Goal: Information Seeking & Learning: Understand process/instructions

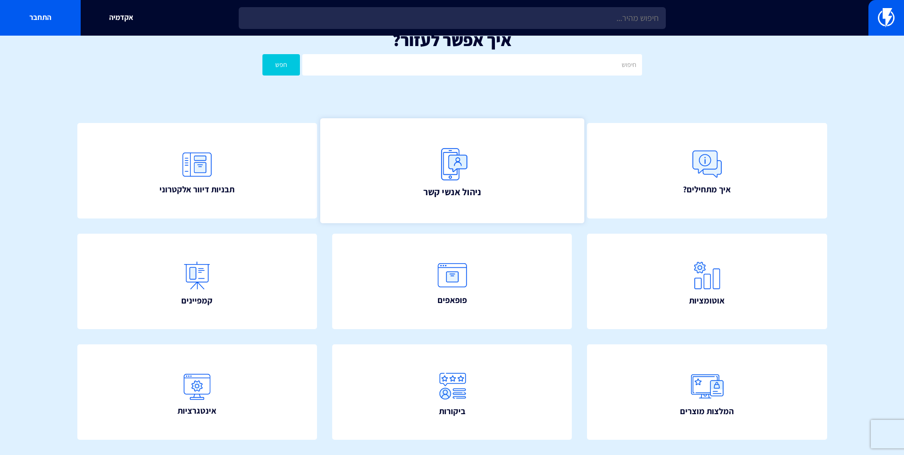
scroll to position [23, 0]
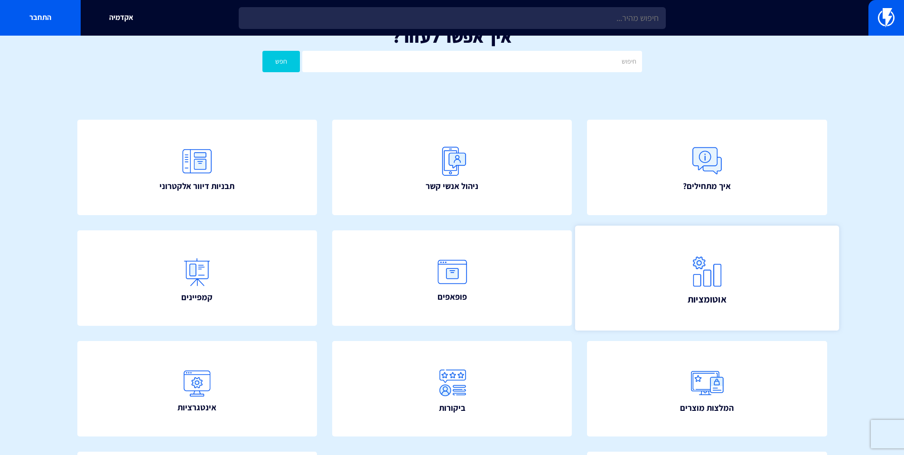
click at [696, 270] on img at bounding box center [707, 271] width 42 height 42
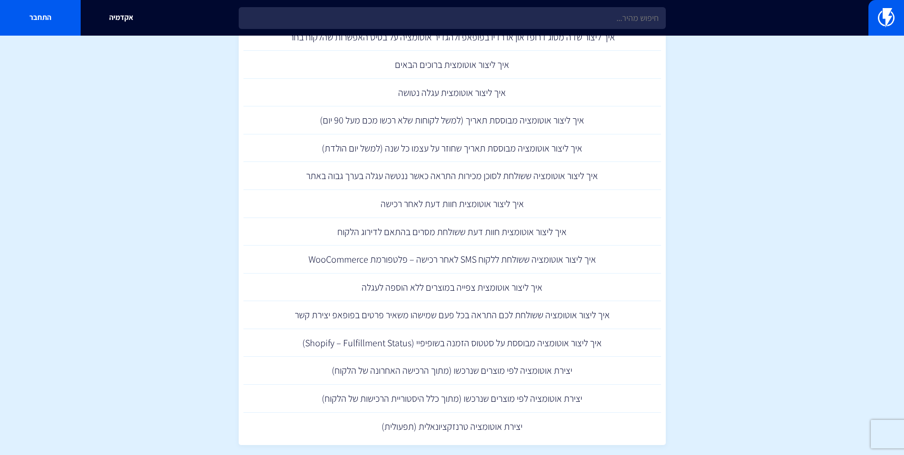
scroll to position [1134, 0]
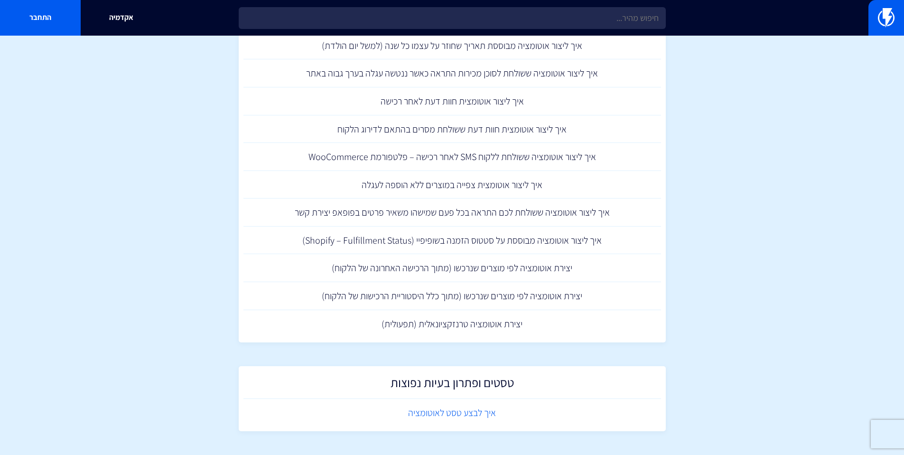
click at [422, 415] on link "איך לבצע טסט לאוטומציה" at bounding box center [453, 413] width 418 height 28
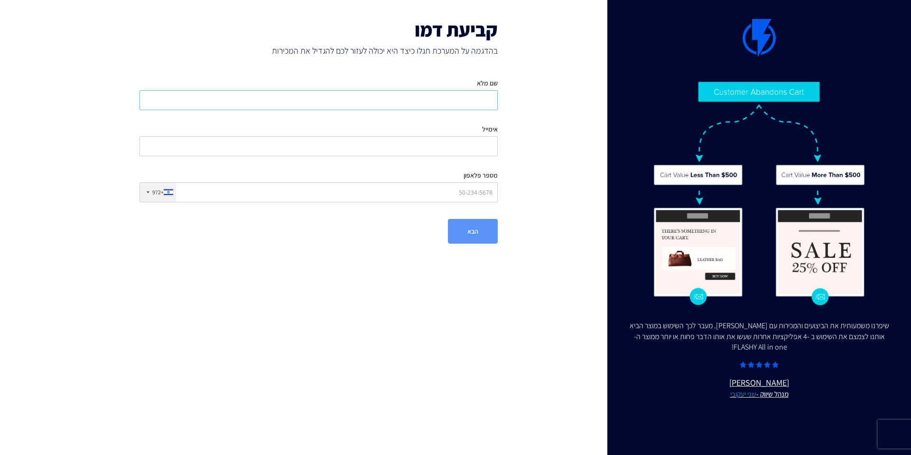
click at [482, 99] on input "שם מלא" at bounding box center [319, 100] width 358 height 20
click at [486, 146] on input "אימייל" at bounding box center [319, 146] width 358 height 20
click at [435, 199] on input "מספר פלאפון" at bounding box center [319, 192] width 358 height 20
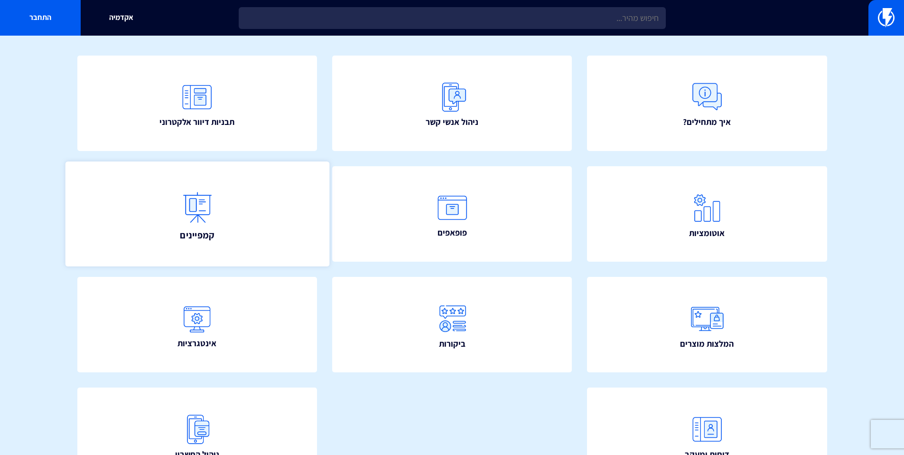
scroll to position [159, 0]
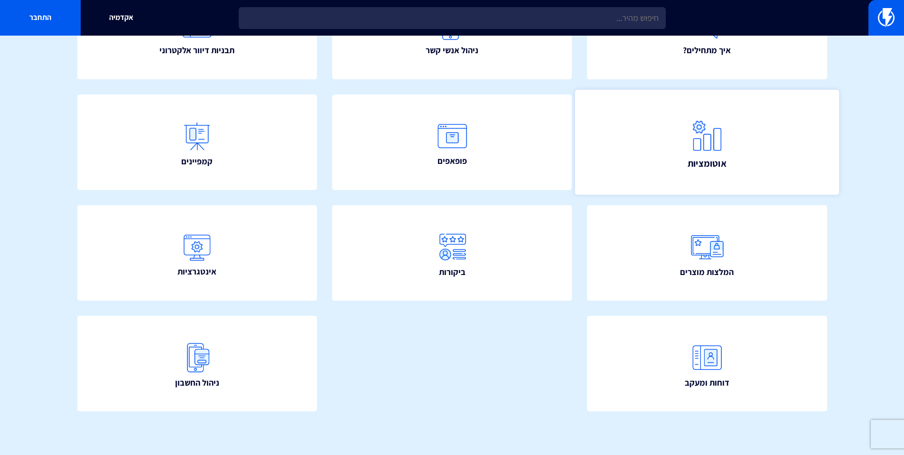
click at [706, 159] on span "אוטומציות" at bounding box center [706, 162] width 39 height 13
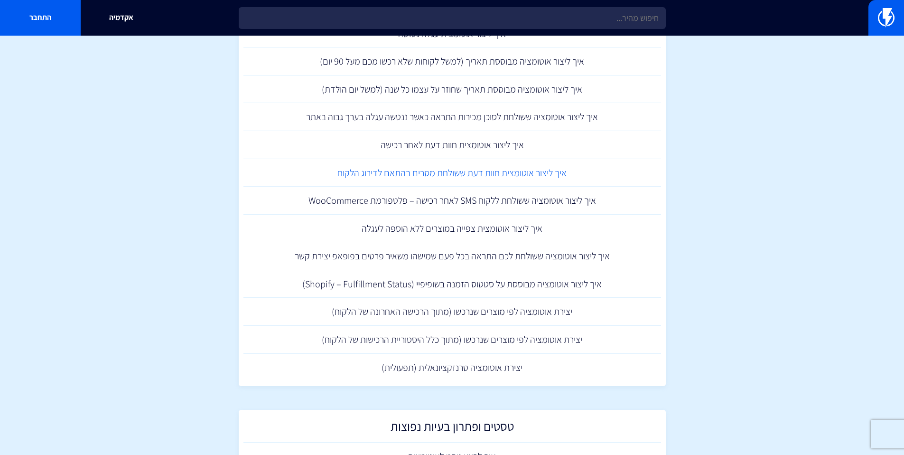
scroll to position [1134, 0]
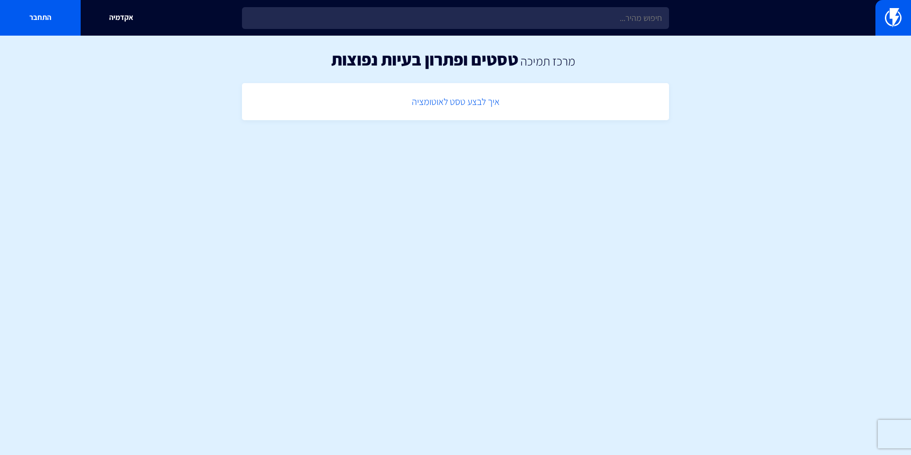
click at [476, 111] on link "איך לבצע טסט לאוטומציה" at bounding box center [456, 102] width 418 height 28
